Goal: Task Accomplishment & Management: Use online tool/utility

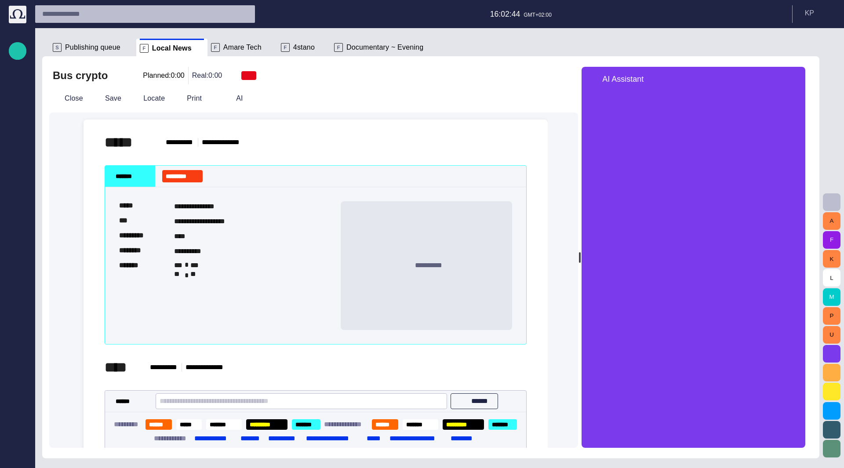
click at [99, 51] on span "Publishing queue" at bounding box center [92, 47] width 55 height 9
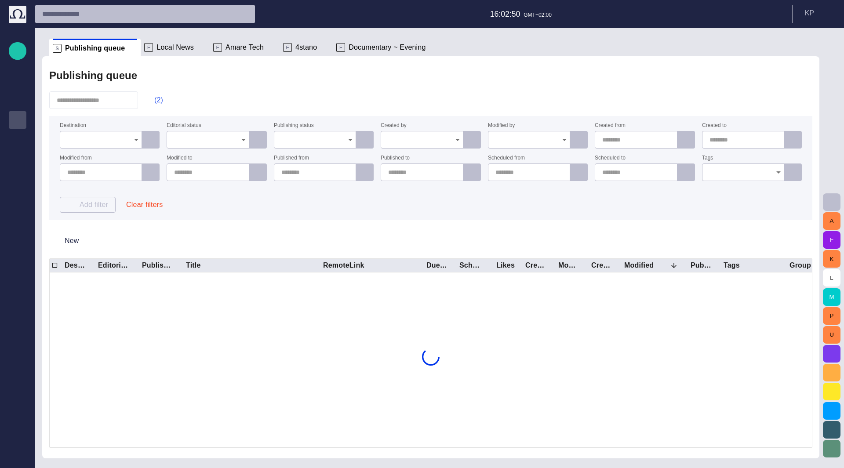
click at [154, 102] on span "button" at bounding box center [150, 100] width 9 height 9
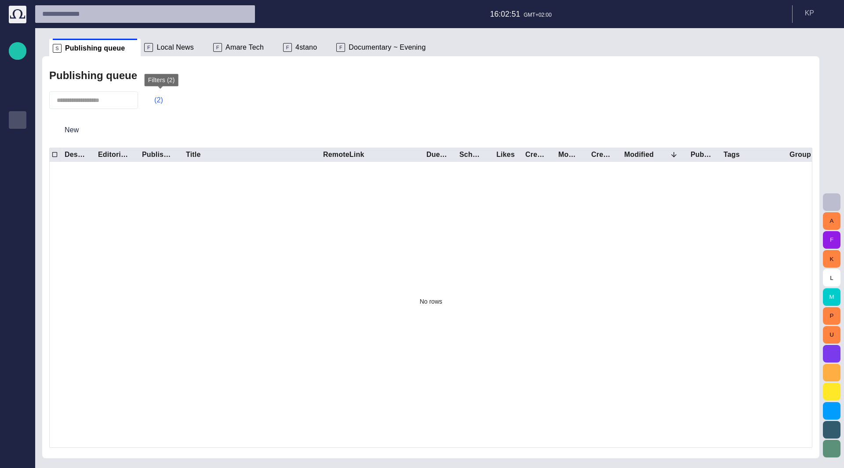
click at [154, 102] on span "button" at bounding box center [150, 100] width 9 height 9
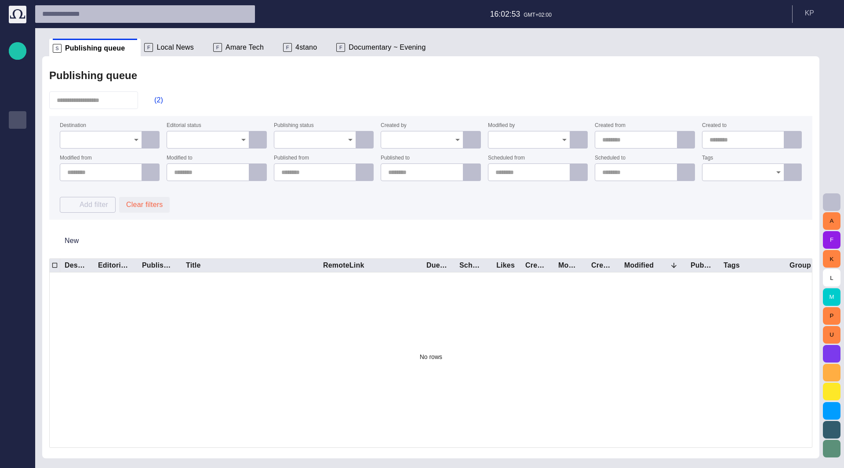
click at [156, 202] on button "Clear filters" at bounding box center [144, 205] width 51 height 16
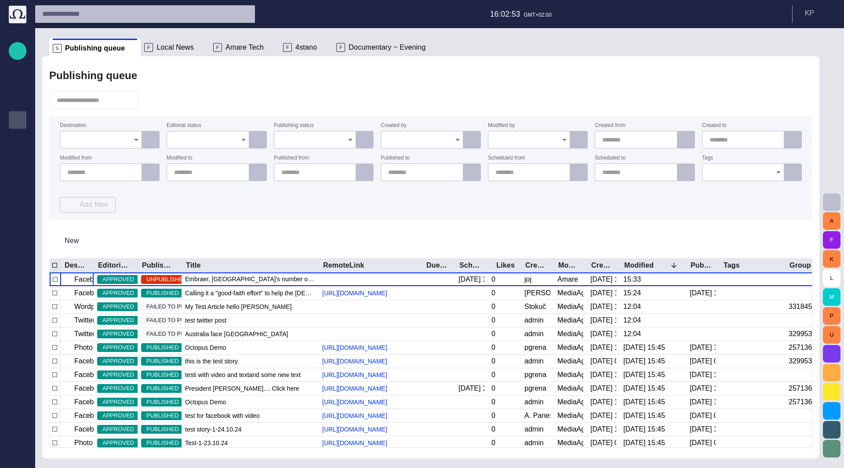
click at [154, 100] on span "button" at bounding box center [150, 100] width 9 height 9
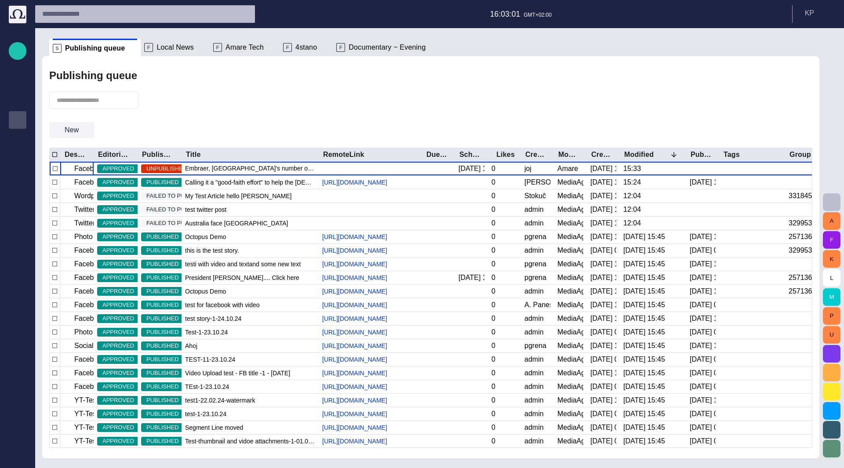
click at [84, 130] on span "button" at bounding box center [87, 130] width 9 height 9
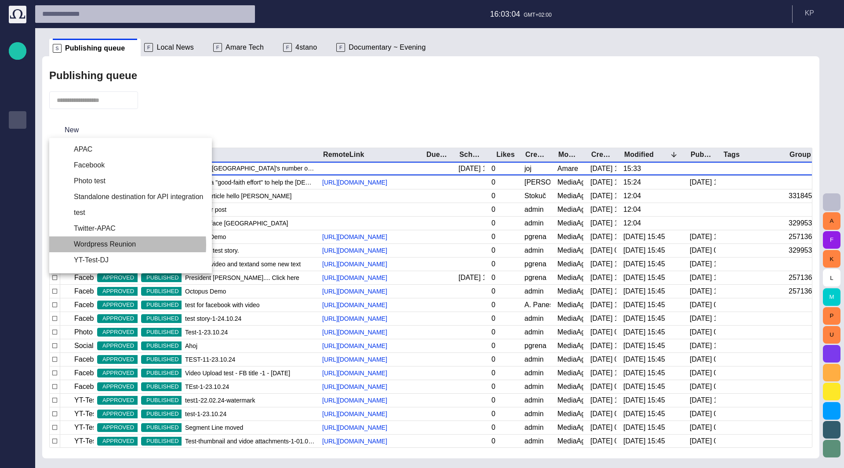
click at [104, 245] on li "Wordpress Reunion" at bounding box center [130, 245] width 163 height 16
click at [140, 114] on div at bounding box center [422, 234] width 844 height 468
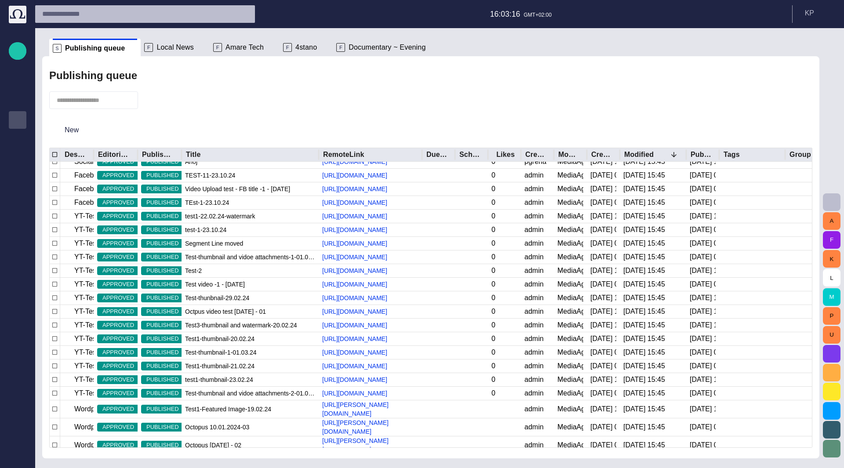
scroll to position [172, 0]
